Goal: Task Accomplishment & Management: Use online tool/utility

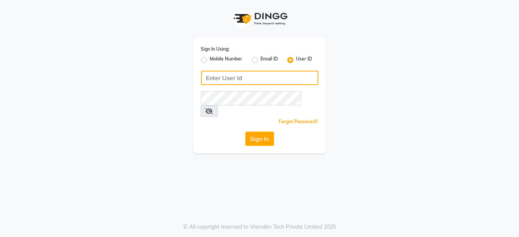
click at [297, 81] on input "Username" at bounding box center [259, 78] width 117 height 14
type input "p"
type input "perkuphair"
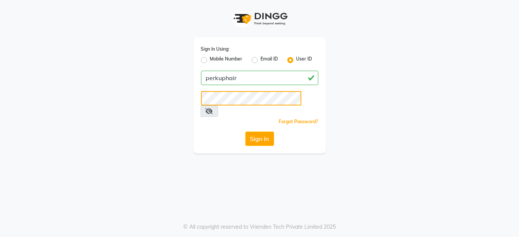
click at [245, 132] on button "Sign In" at bounding box center [259, 139] width 29 height 14
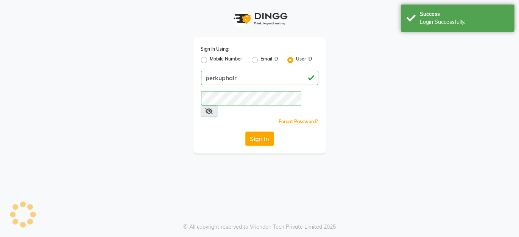
select select "service"
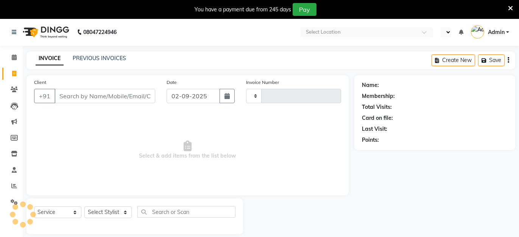
type input "1598"
select select "en"
select select "5131"
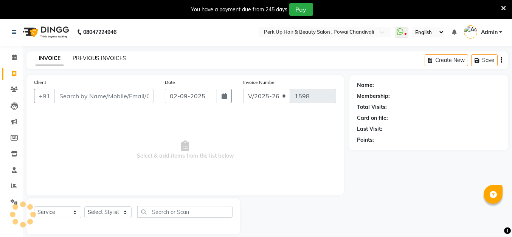
click at [96, 57] on div "PREVIOUS INVOICES" at bounding box center [99, 58] width 53 height 8
click at [227, 97] on button "button" at bounding box center [224, 96] width 15 height 14
select select "9"
select select "2025"
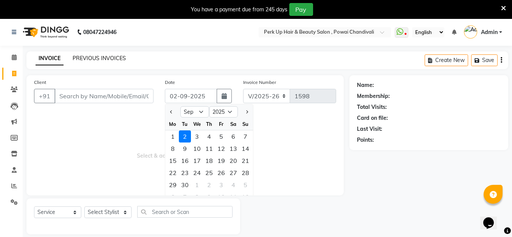
click at [92, 57] on link "PREVIOUS INVOICES" at bounding box center [99, 58] width 53 height 7
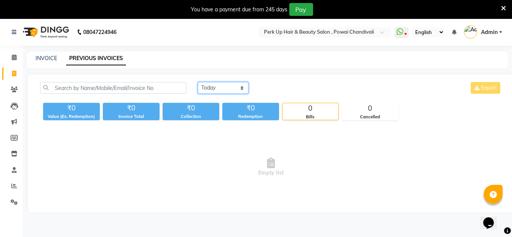
click at [235, 89] on select "Today Yesterday Custom Range" at bounding box center [223, 88] width 51 height 12
click at [45, 58] on link "INVOICE" at bounding box center [47, 58] width 22 height 7
select select "service"
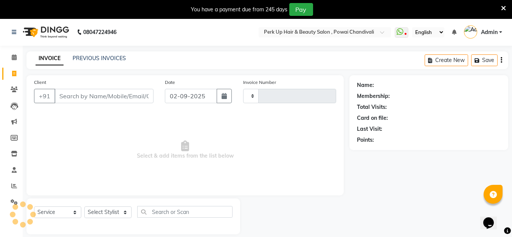
type input "1598"
select select "5131"
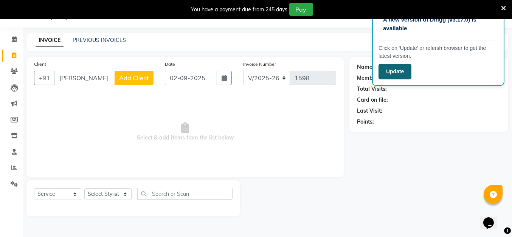
type input "neerja"
click at [387, 74] on button "Update" at bounding box center [395, 72] width 33 height 16
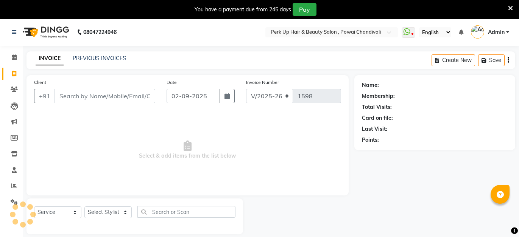
select select "5131"
select select "service"
click at [90, 58] on link "PREVIOUS INVOICES" at bounding box center [99, 58] width 53 height 7
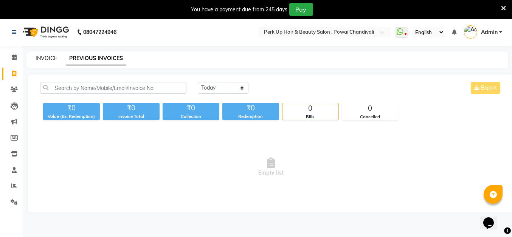
click at [46, 57] on link "INVOICE" at bounding box center [47, 58] width 22 height 7
select select "5131"
select select "service"
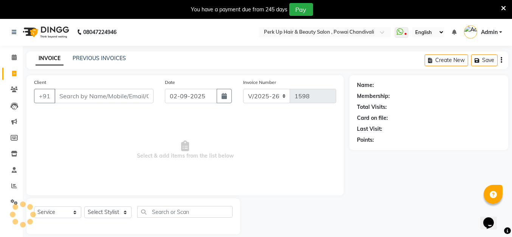
scroll to position [18, 0]
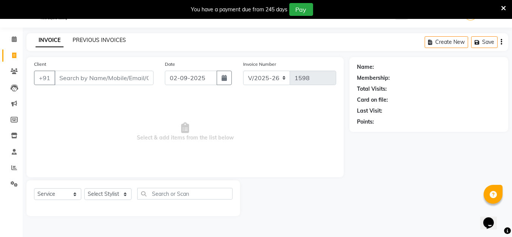
click at [112, 39] on link "PREVIOUS INVOICES" at bounding box center [99, 40] width 53 height 7
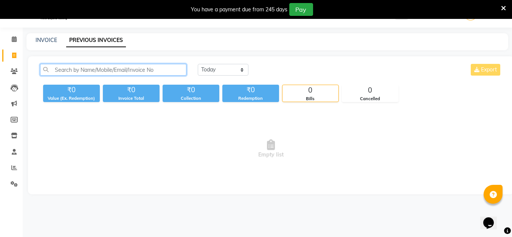
click at [69, 68] on input "text" at bounding box center [113, 70] width 146 height 12
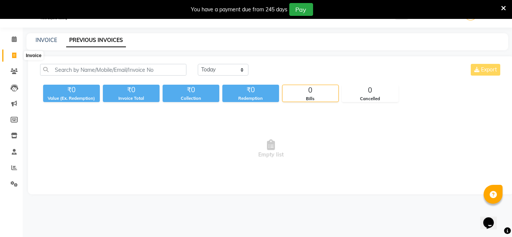
click at [13, 56] on icon at bounding box center [14, 56] width 4 height 6
select select "service"
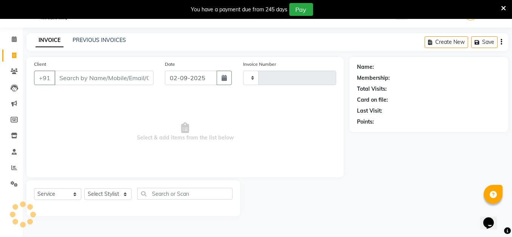
type input "1598"
select select "5131"
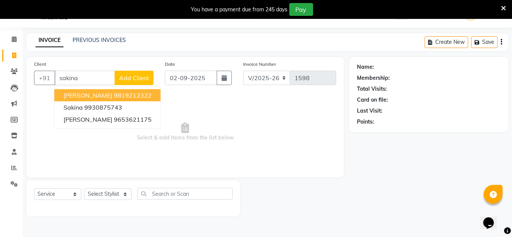
click at [132, 95] on ngb-highlight "9819212322" at bounding box center [133, 96] width 38 height 8
type input "9819212322"
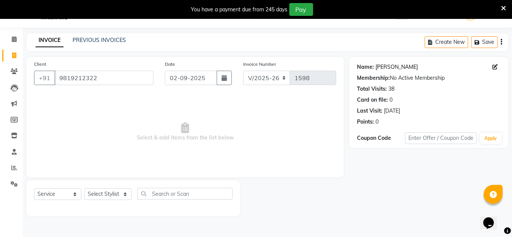
click at [394, 66] on link "[PERSON_NAME]" at bounding box center [397, 67] width 42 height 8
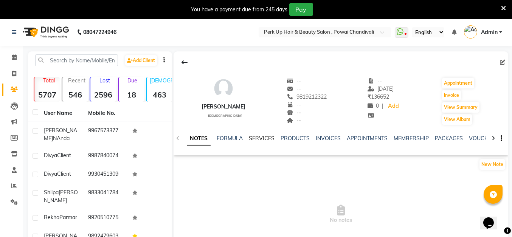
click at [264, 135] on link "SERVICES" at bounding box center [262, 138] width 26 height 7
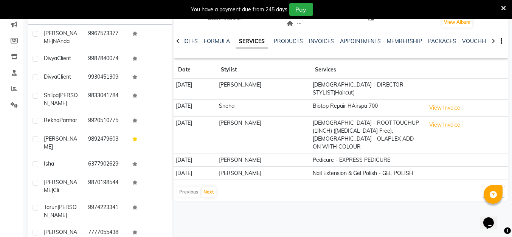
scroll to position [99, 0]
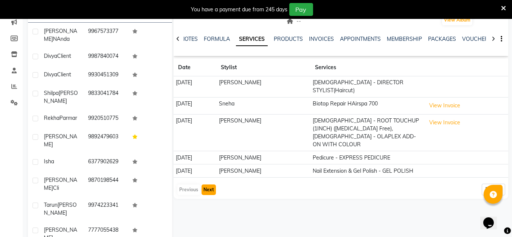
click at [208, 185] on button "Next" at bounding box center [209, 190] width 14 height 11
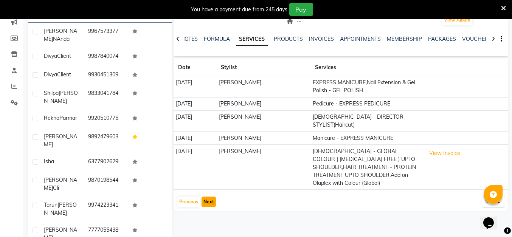
click at [206, 201] on button "Next" at bounding box center [209, 202] width 14 height 11
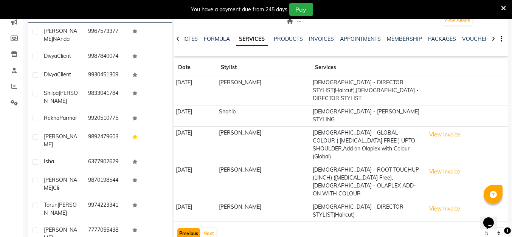
click at [184, 228] on button "Previous" at bounding box center [188, 233] width 23 height 11
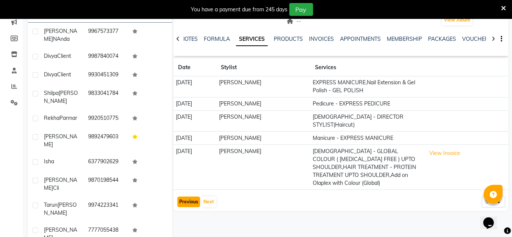
click at [184, 204] on button "Previous" at bounding box center [188, 202] width 23 height 11
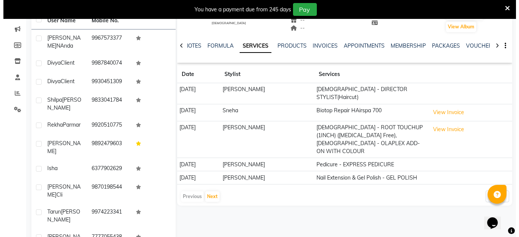
scroll to position [78, 0]
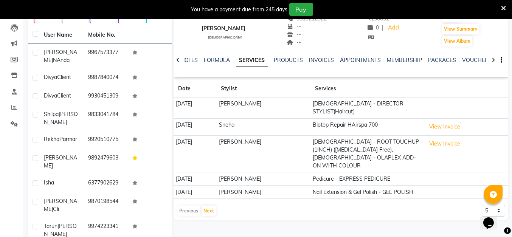
click at [180, 205] on div "Previous Next" at bounding box center [197, 211] width 40 height 12
click at [182, 205] on div "Previous Next" at bounding box center [197, 211] width 40 height 12
click at [457, 121] on button "View Invoice" at bounding box center [445, 127] width 38 height 12
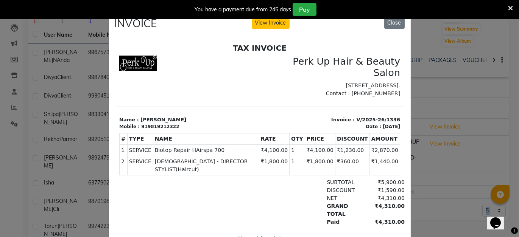
scroll to position [6, 0]
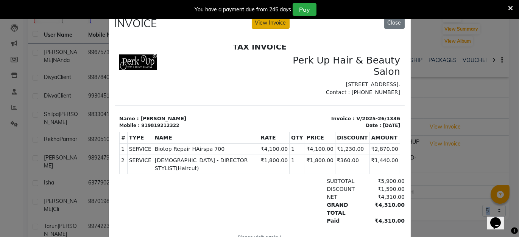
click at [269, 26] on button "View Invoice" at bounding box center [271, 23] width 38 height 12
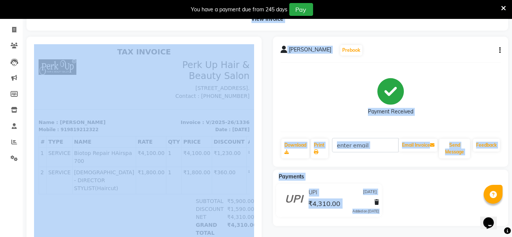
click at [381, 61] on div "Sakina Mam Prebook Payment Received Download Print Email Invoice Send Message F…" at bounding box center [390, 102] width 235 height 130
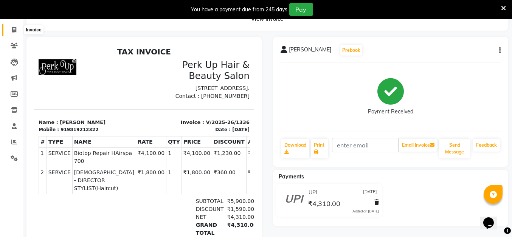
click at [13, 31] on icon at bounding box center [14, 30] width 4 height 6
select select "5131"
select select "service"
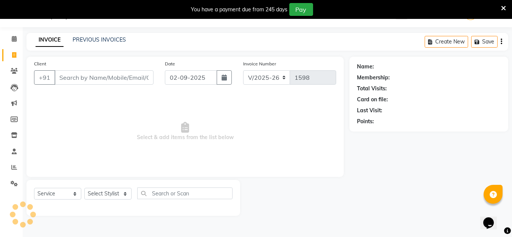
scroll to position [18, 0]
